Goal: Task Accomplishment & Management: Complete application form

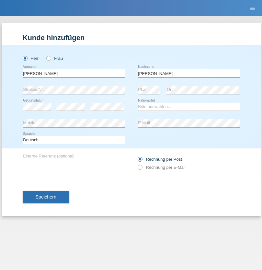
type input "Mohamed"
select select "SY"
select select "C"
select select "21"
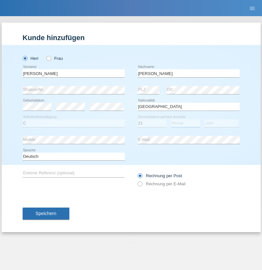
select select "12"
select select "2013"
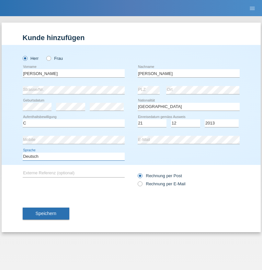
select select "en"
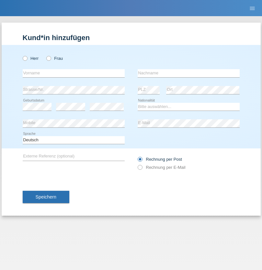
radio input "true"
click at [73, 73] on input "text" at bounding box center [74, 73] width 102 height 8
type input "David"
click at [188, 73] on input "text" at bounding box center [188, 73] width 102 height 8
type input "Senn"
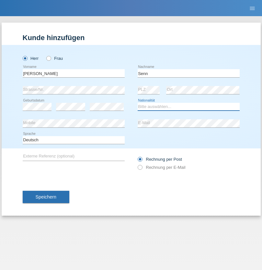
select select "CH"
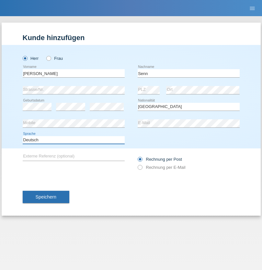
select select "en"
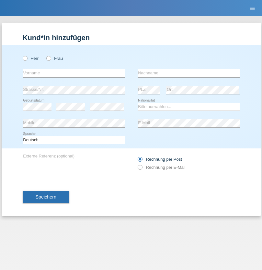
radio input "true"
click at [73, 73] on input "text" at bounding box center [74, 73] width 102 height 8
type input "Fatlind"
click at [188, 73] on input "text" at bounding box center [188, 73] width 102 height 8
type input "Kabashi"
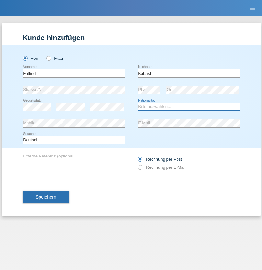
select select "XK"
select select "C"
select select "20"
select select "08"
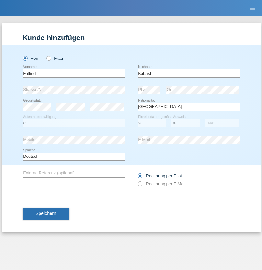
select select "2002"
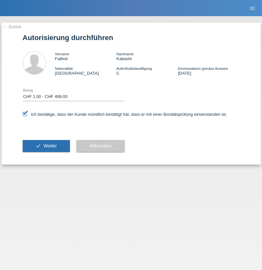
select select "1"
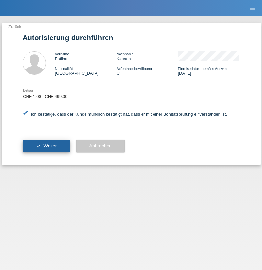
click at [46, 146] on span "Weiter" at bounding box center [49, 145] width 13 height 5
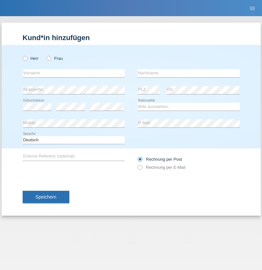
radio input "true"
click at [73, 73] on input "text" at bounding box center [74, 73] width 102 height 8
type input "Ejona"
click at [188, 73] on input "text" at bounding box center [188, 73] width 102 height 8
type input "Kjazimi"
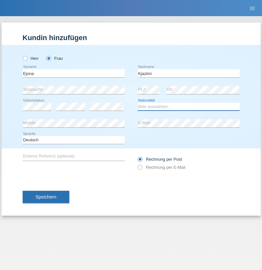
select select "MK"
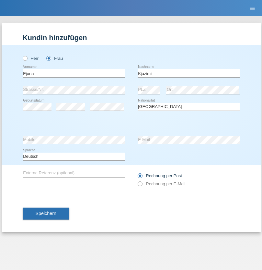
select select "C"
select select "18"
select select "01"
select select "2017"
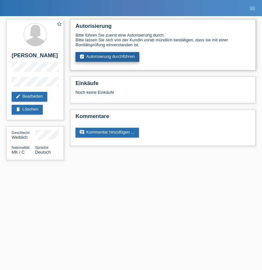
click at [107, 57] on link "assignment_turned_in Autorisierung durchführen" at bounding box center [107, 57] width 64 height 10
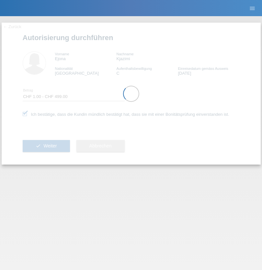
select select "1"
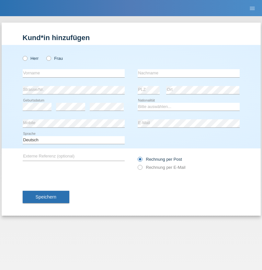
radio input "true"
click at [73, 73] on input "text" at bounding box center [74, 73] width 102 height 8
type input "firat"
click at [188, 73] on input "text" at bounding box center [188, 73] width 102 height 8
type input "kara"
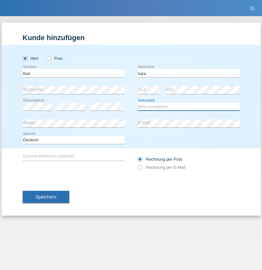
select select "CH"
radio input "true"
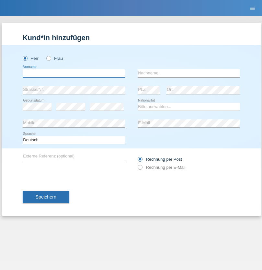
click at [73, 73] on input "text" at bounding box center [74, 73] width 102 height 8
type input "Andy"
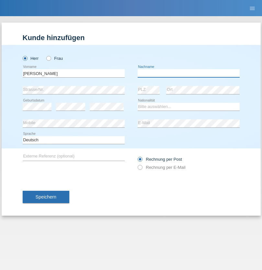
click at [188, 73] on input "text" at bounding box center [188, 73] width 102 height 8
type input "Priestley"
select select "CH"
radio input "true"
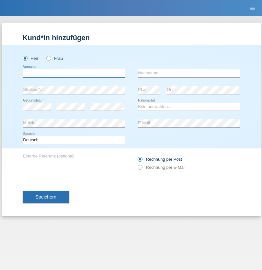
click at [73, 73] on input "text" at bounding box center [74, 73] width 102 height 8
type input "Francesco"
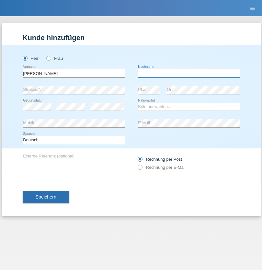
click at [188, 73] on input "text" at bounding box center [188, 73] width 102 height 8
type input "Fortugno"
select select "IT"
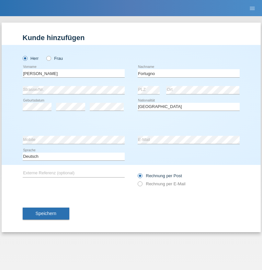
select select "C"
select select "09"
select select "08"
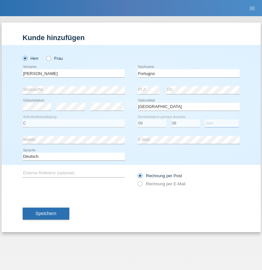
select select "2006"
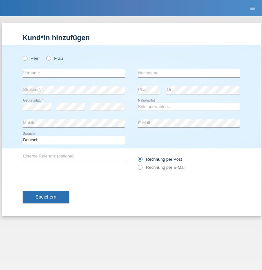
radio input "true"
click at [73, 73] on input "text" at bounding box center [74, 73] width 102 height 8
type input "[PERSON_NAME]"
click at [188, 73] on input "text" at bounding box center [188, 73] width 102 height 8
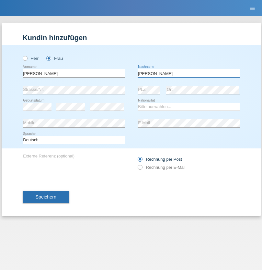
type input "[PERSON_NAME]"
select select "UA"
select select "C"
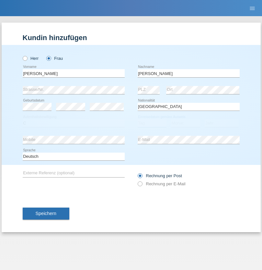
select select "23"
select select "10"
select select "2021"
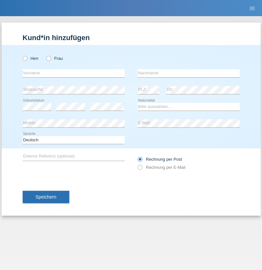
radio input "true"
click at [73, 73] on input "text" at bounding box center [74, 73] width 102 height 8
type input "Nuria"
click at [188, 73] on input "text" at bounding box center [188, 73] width 102 height 8
type input "D'Antino"
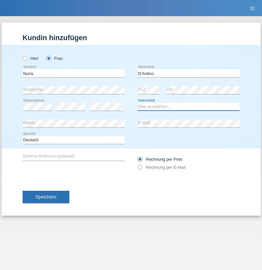
select select "CH"
